Goal: Information Seeking & Learning: Learn about a topic

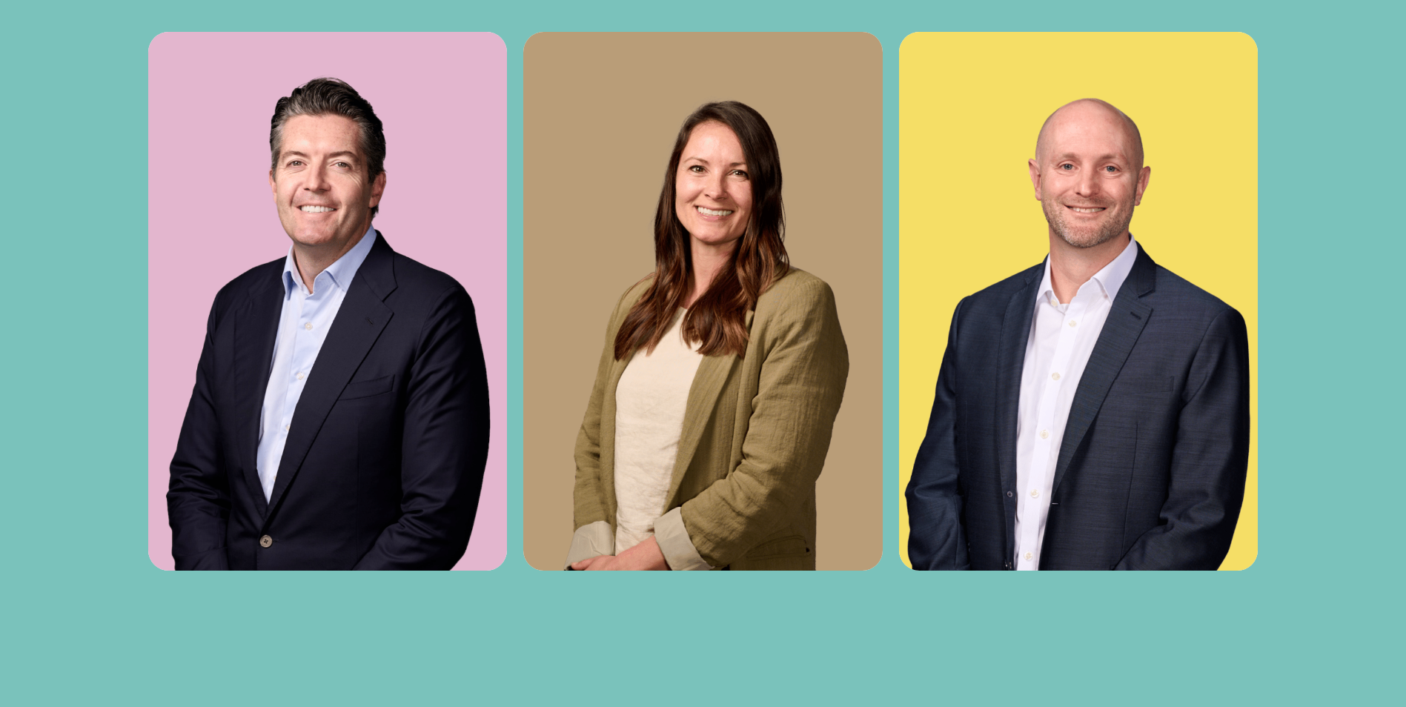
scroll to position [5856, 0]
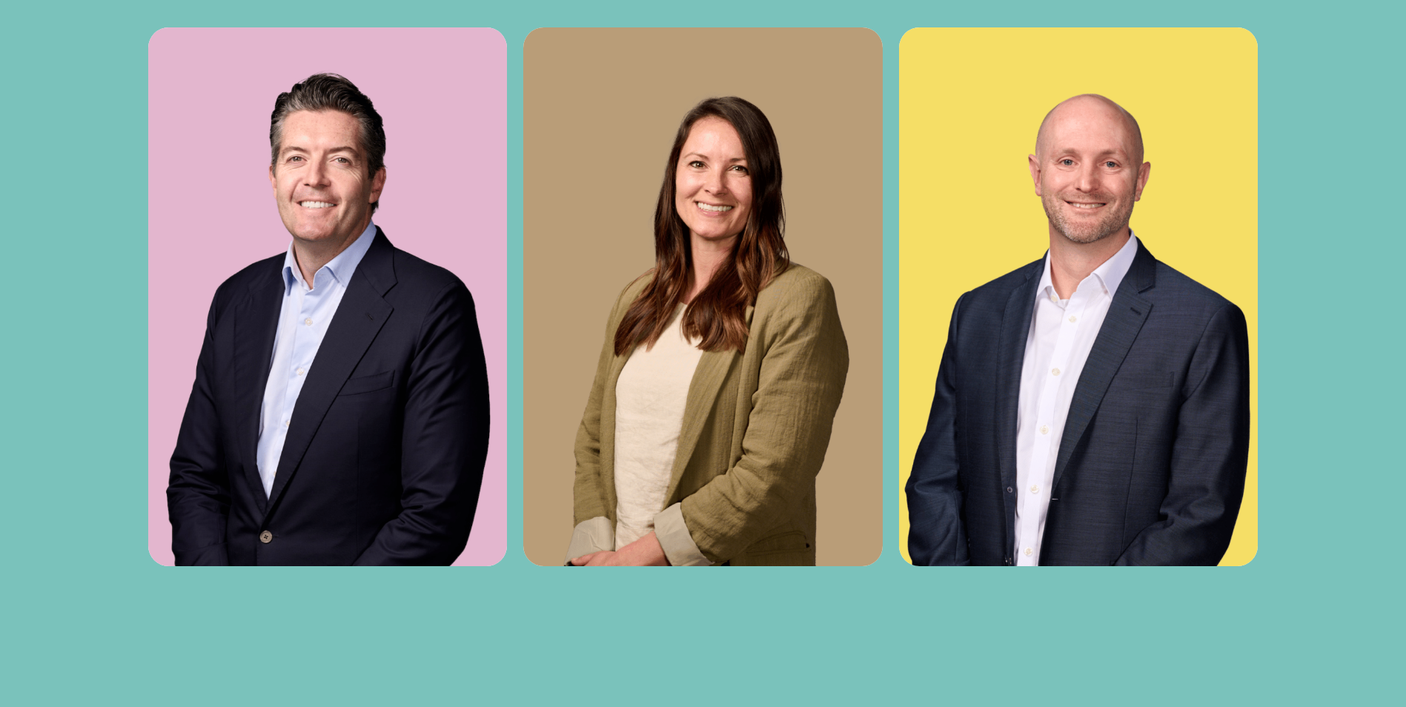
click at [786, 370] on img at bounding box center [702, 296] width 359 height 539
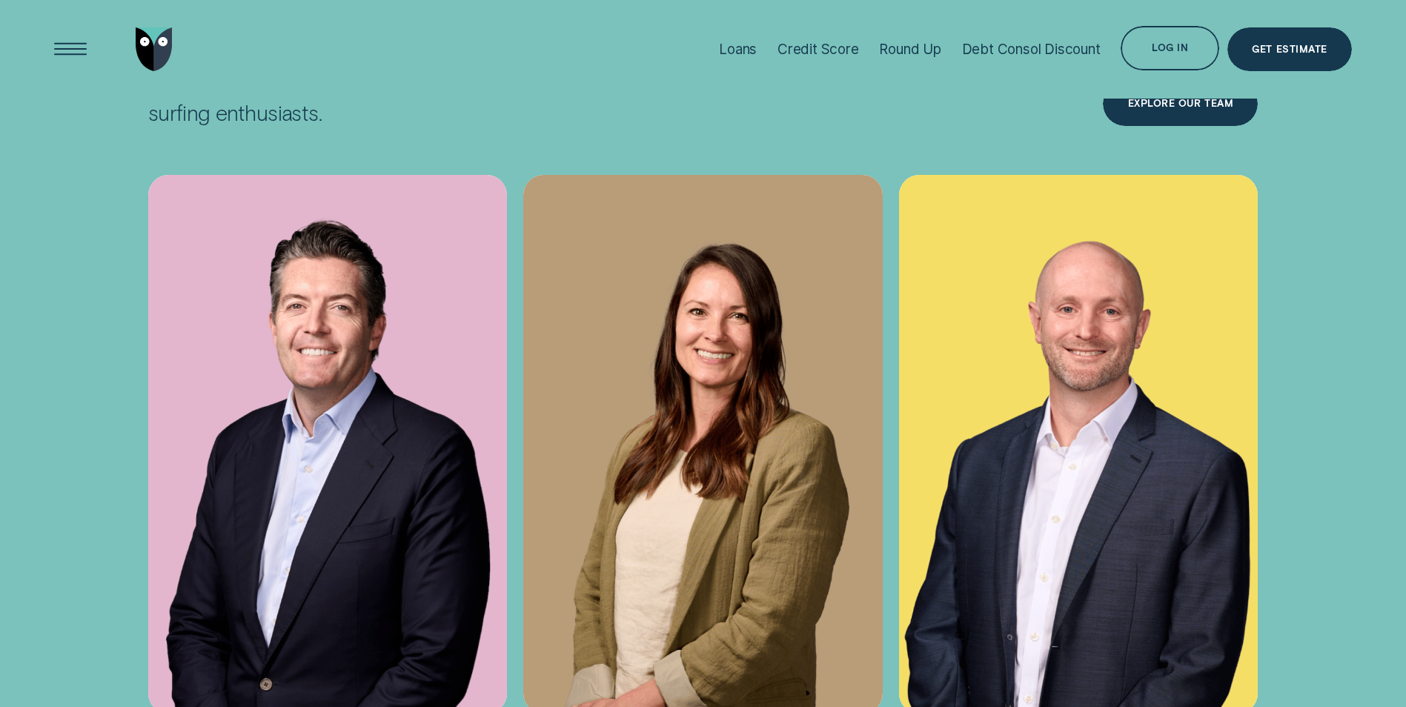
scroll to position [5708, 0]
click at [708, 393] on img at bounding box center [702, 445] width 359 height 539
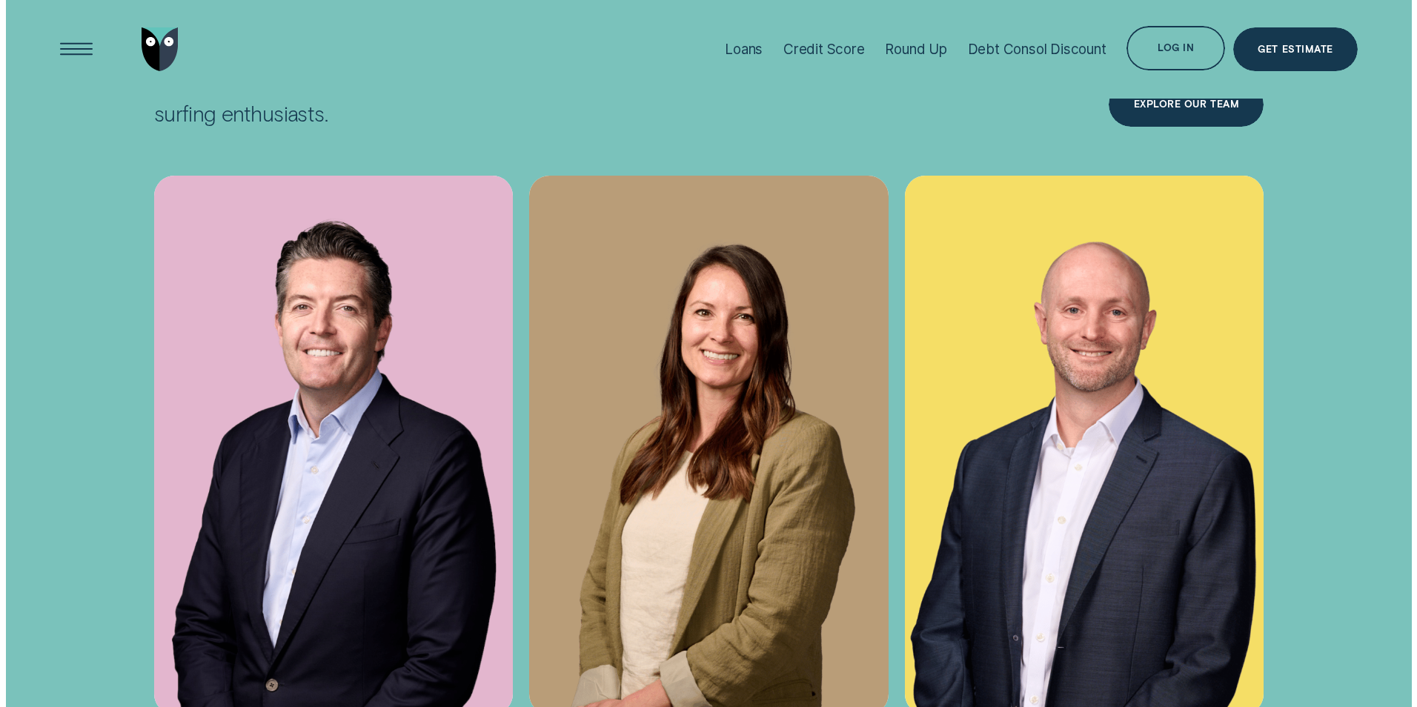
scroll to position [5634, 0]
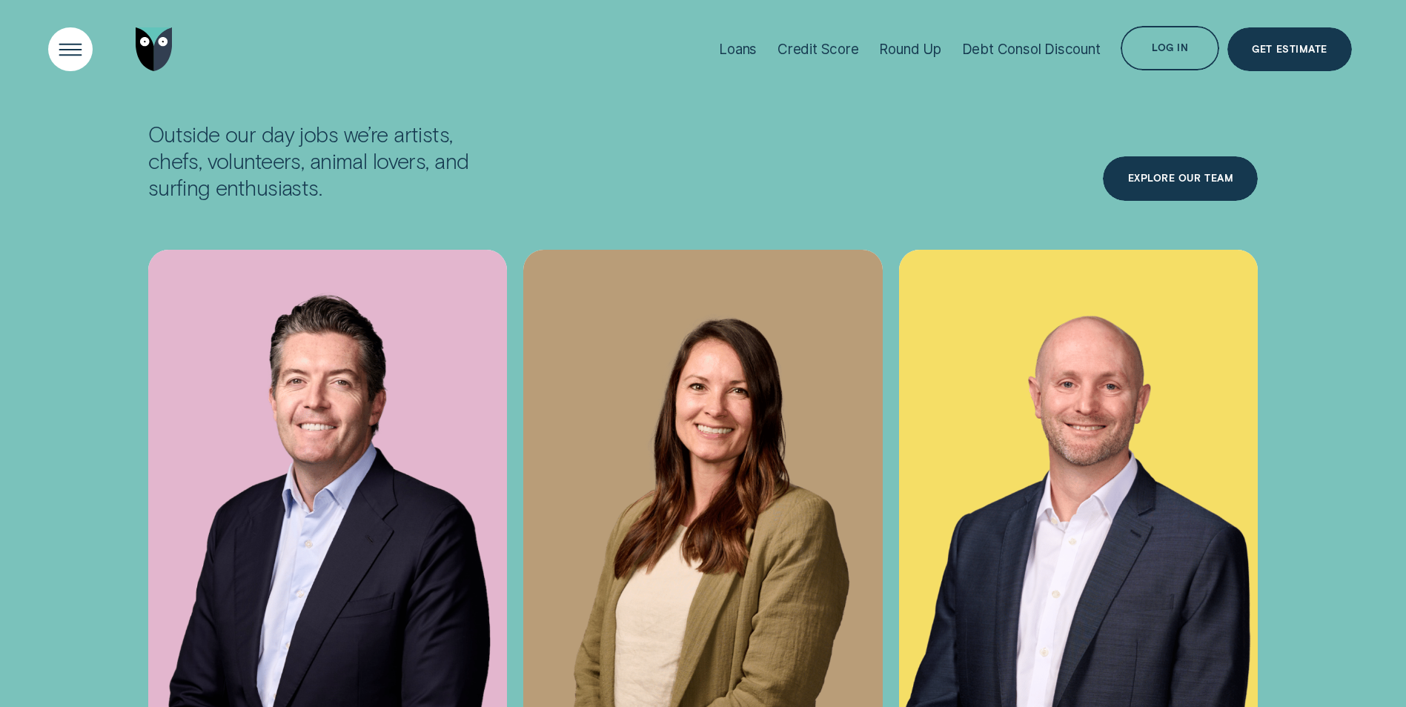
click at [73, 48] on div "Open Menu" at bounding box center [70, 49] width 62 height 62
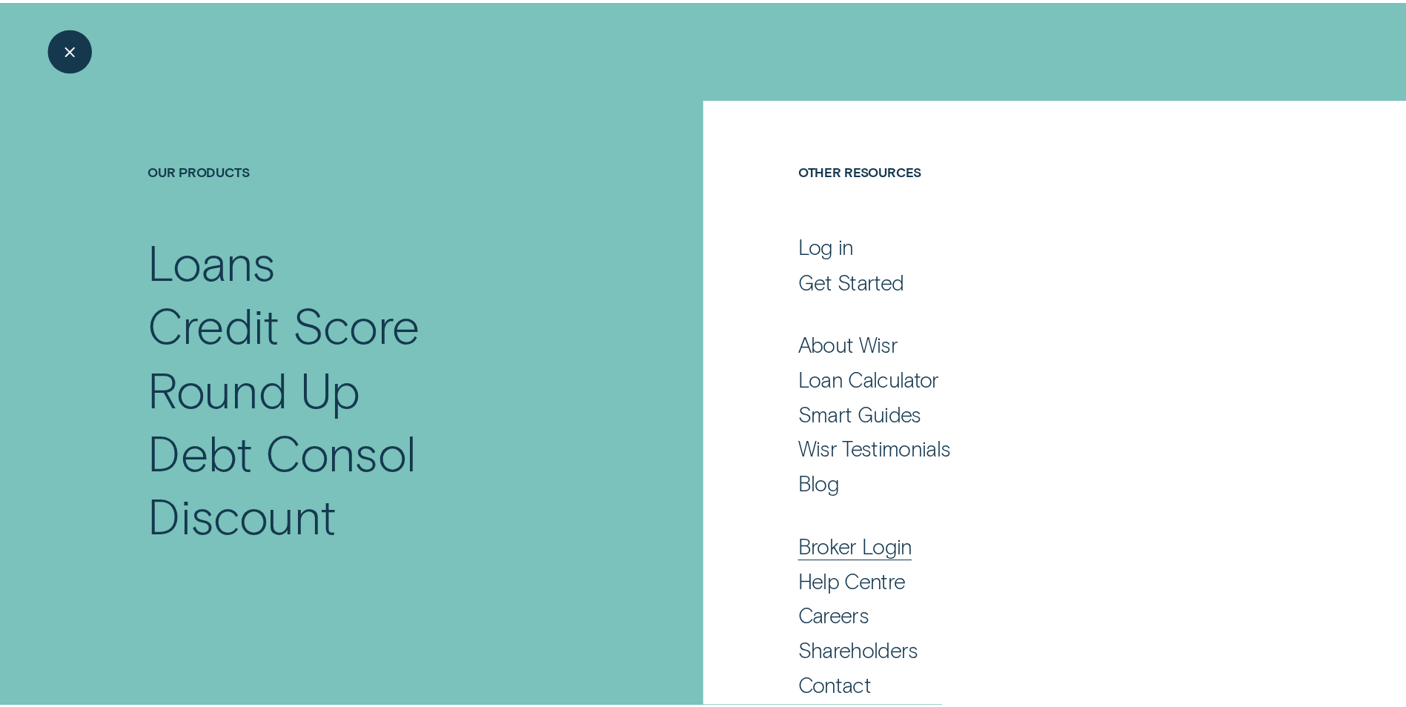
scroll to position [63, 0]
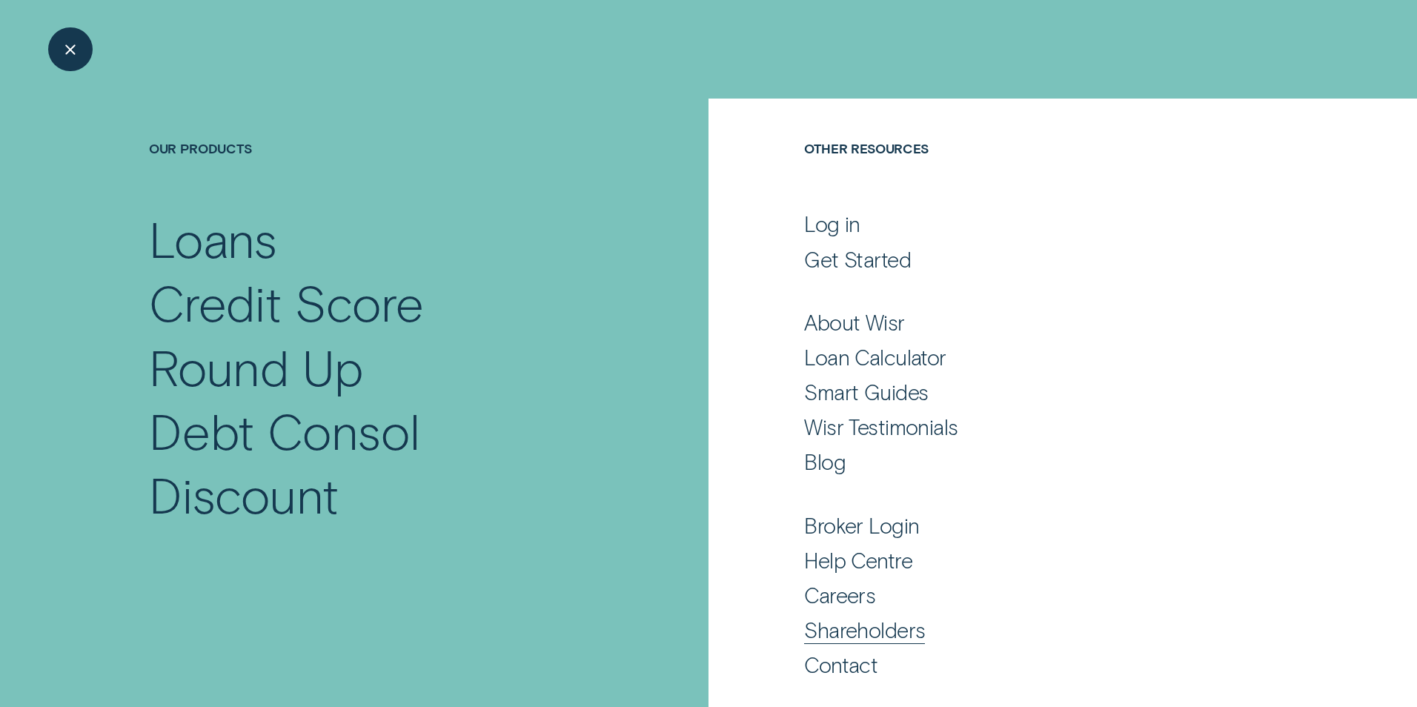
click at [897, 635] on div "Shareholders" at bounding box center [864, 630] width 121 height 27
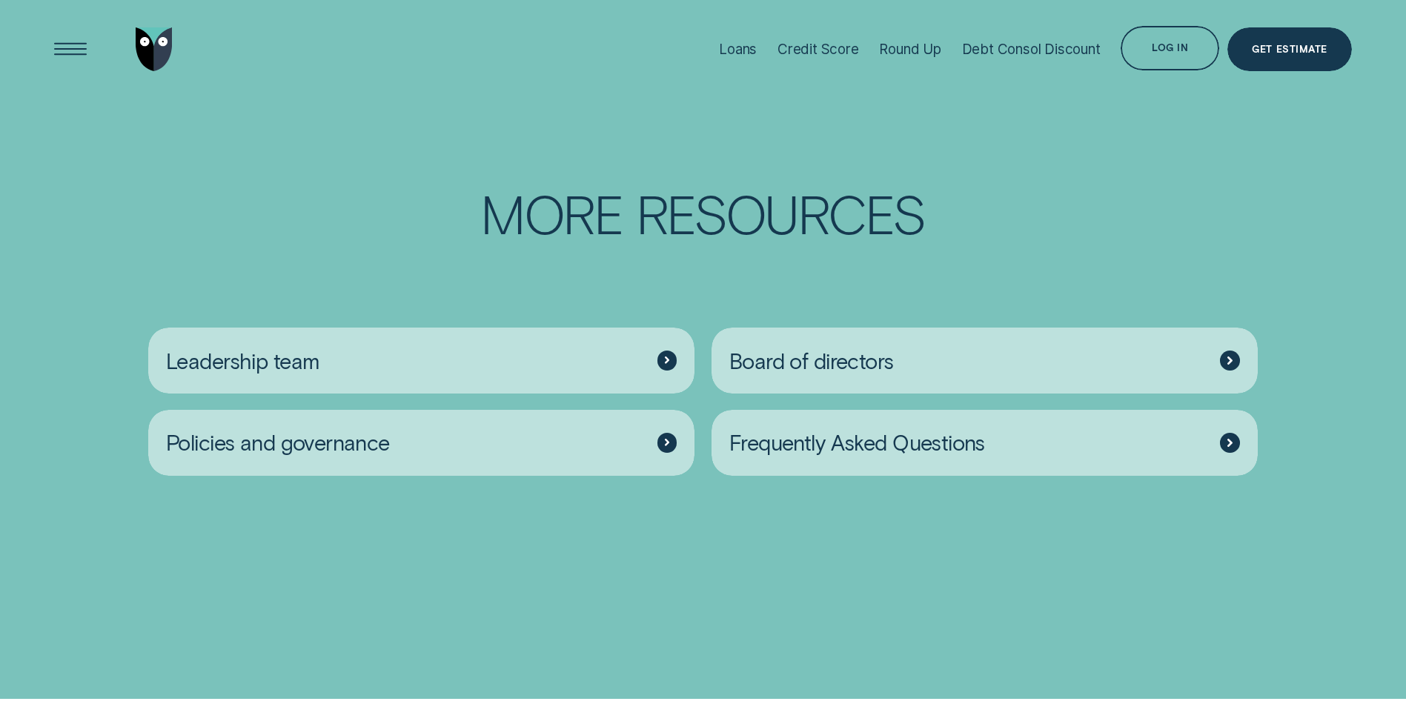
scroll to position [2224, 0]
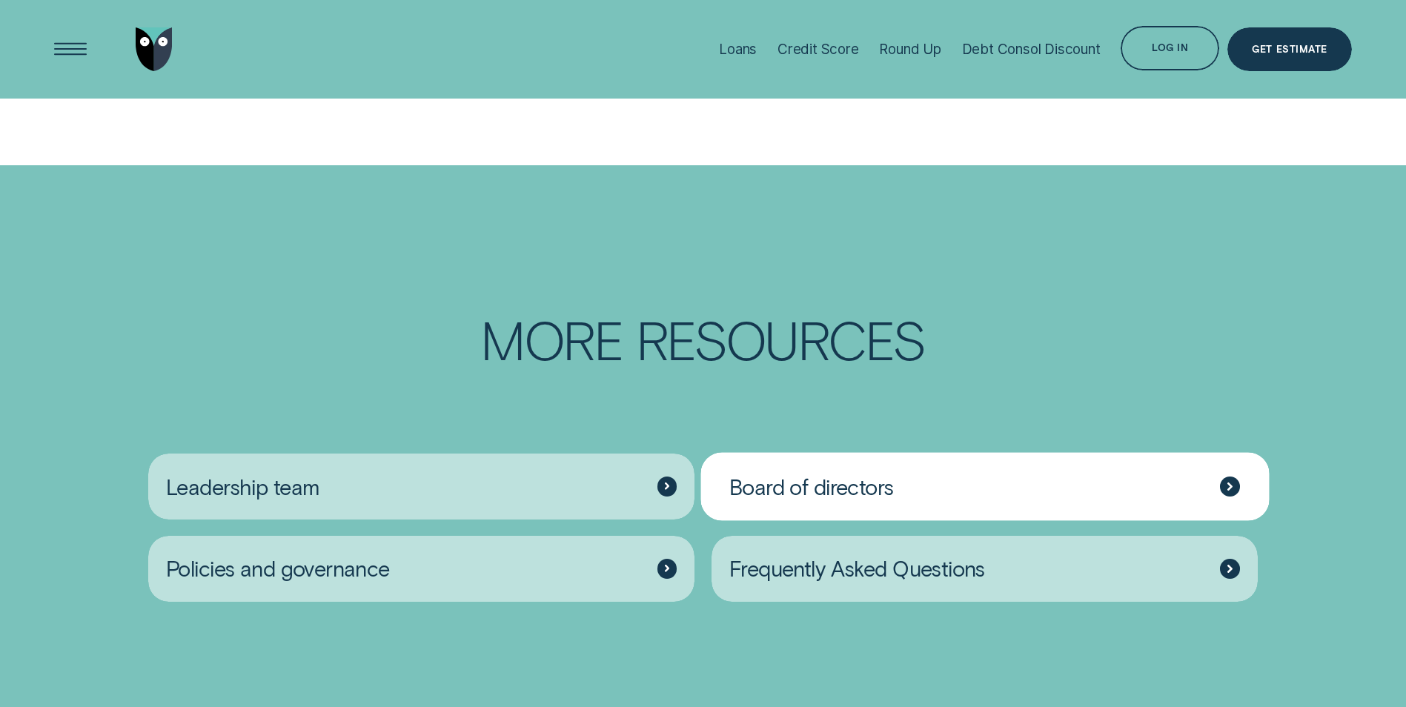
click at [967, 520] on div "Board of directors" at bounding box center [985, 487] width 547 height 66
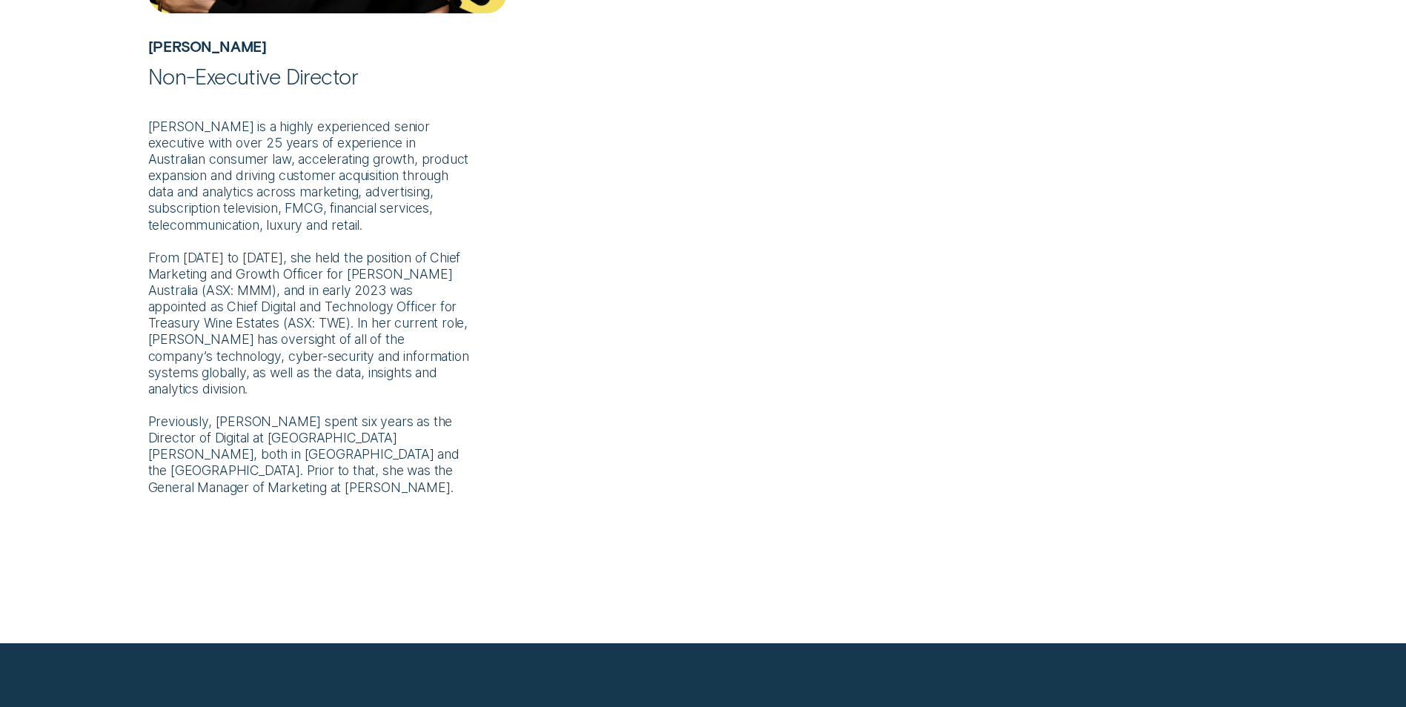
scroll to position [2002, 0]
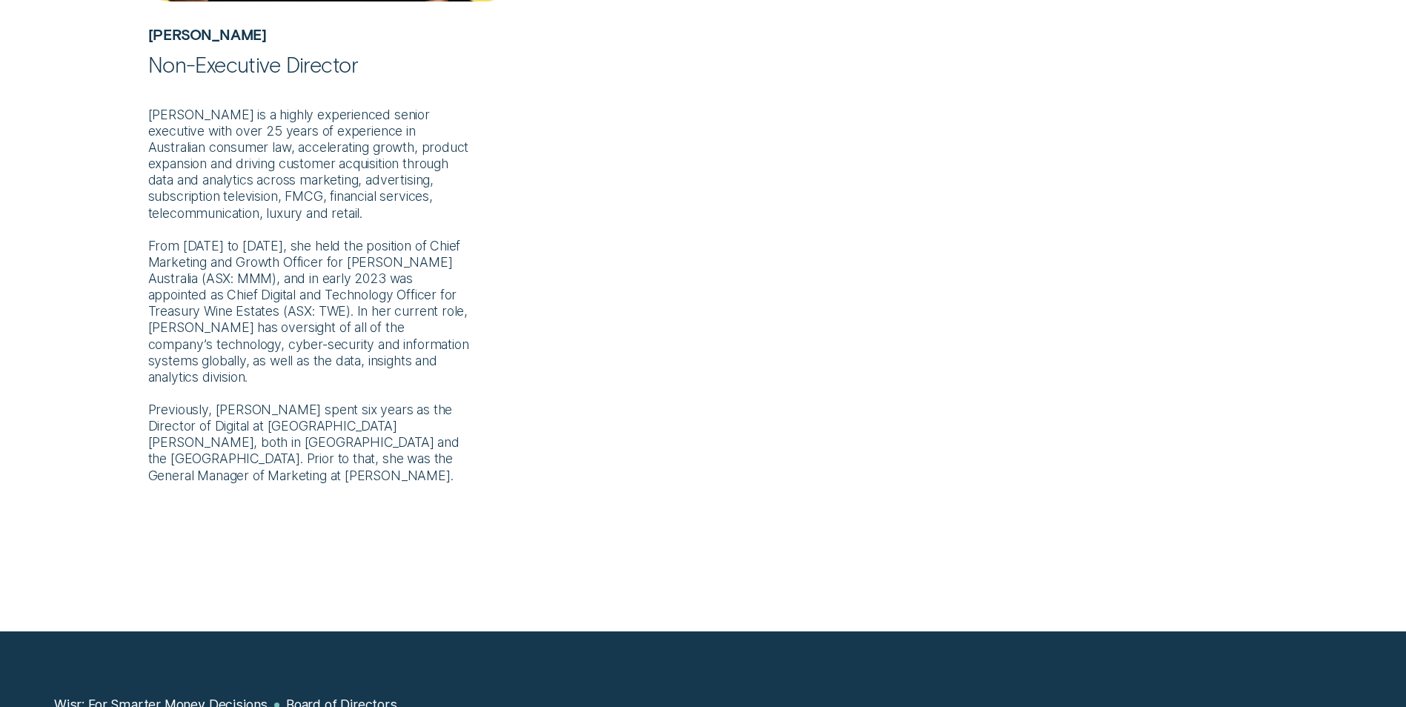
scroll to position [2224, 0]
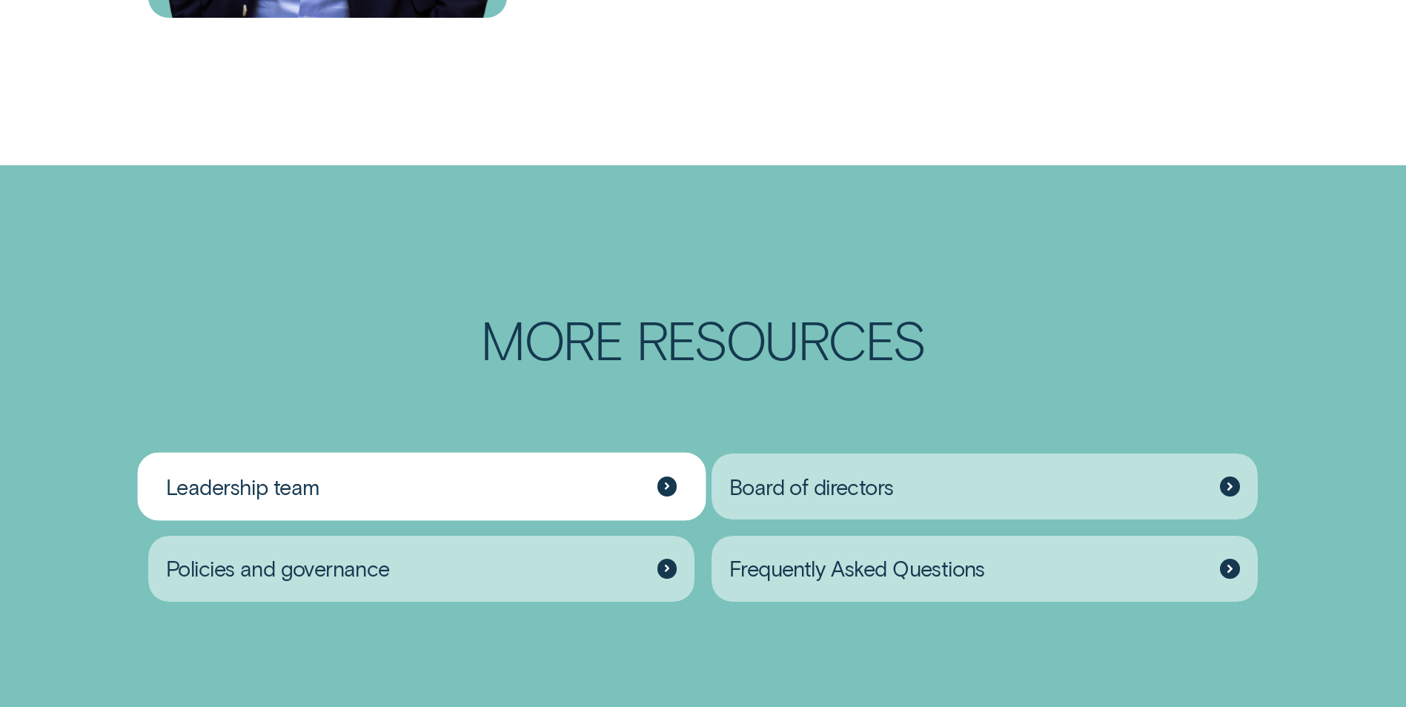
click at [473, 520] on div "Leadership team" at bounding box center [421, 487] width 547 height 66
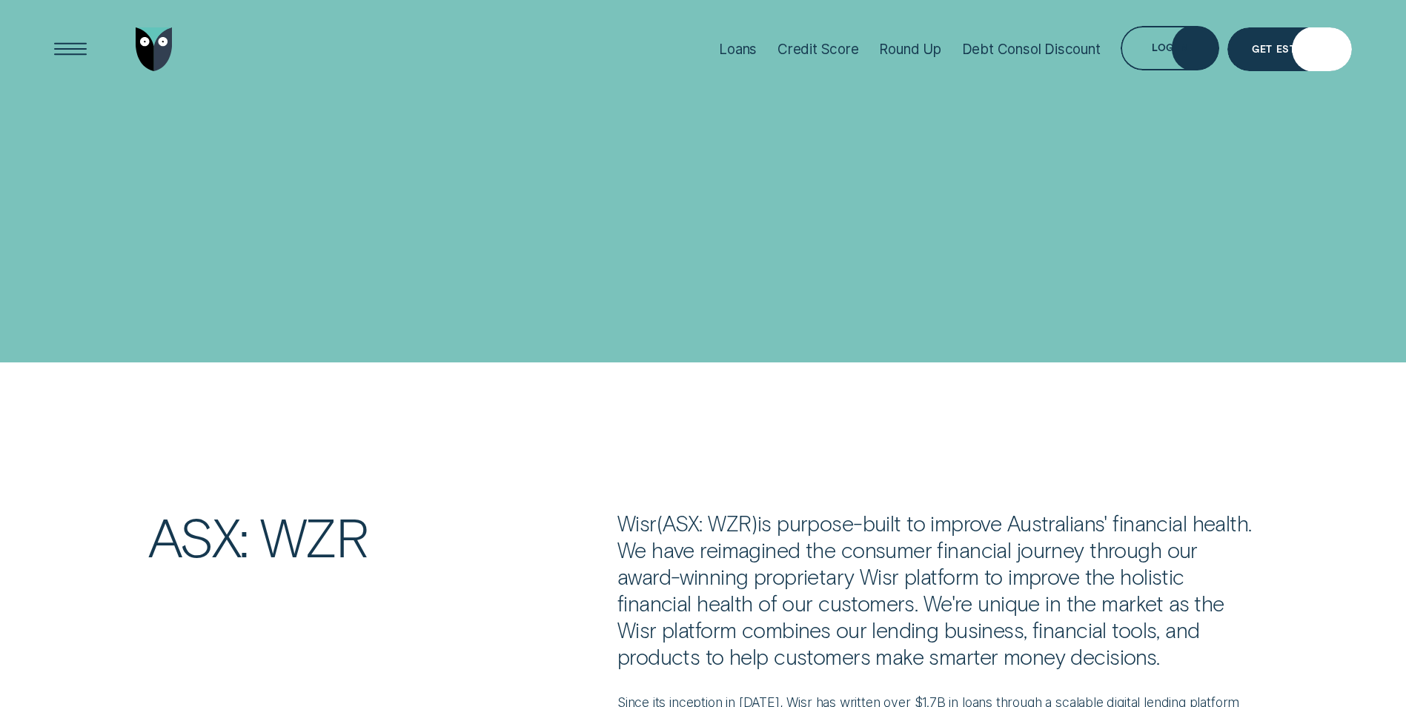
scroll to position [2224, 0]
